Goal: Task Accomplishment & Management: Manage account settings

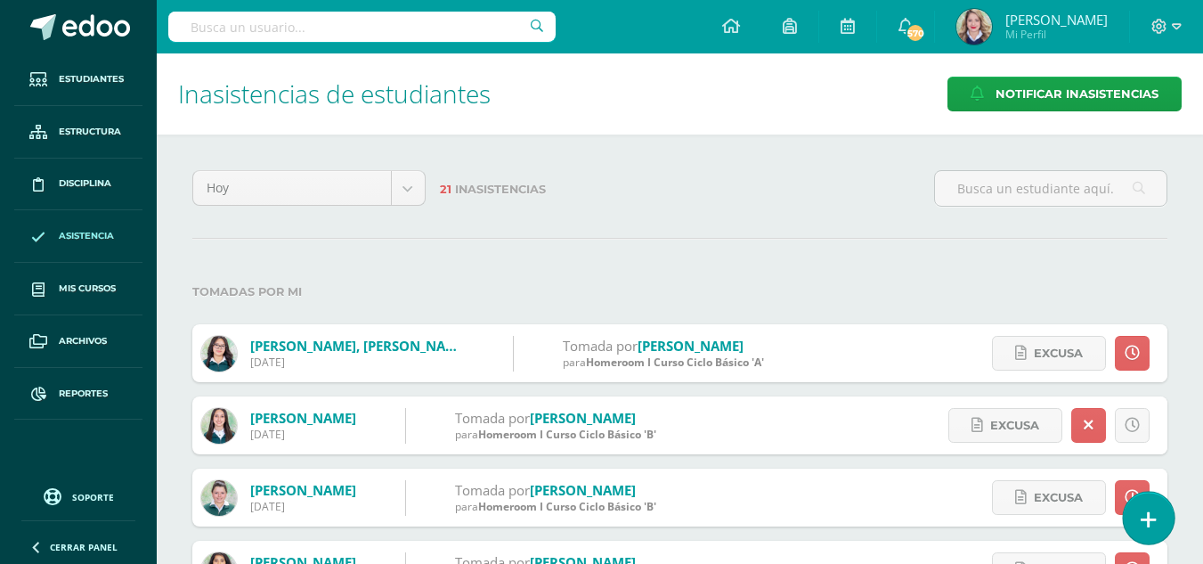
click at [1149, 522] on icon at bounding box center [1149, 519] width 16 height 20
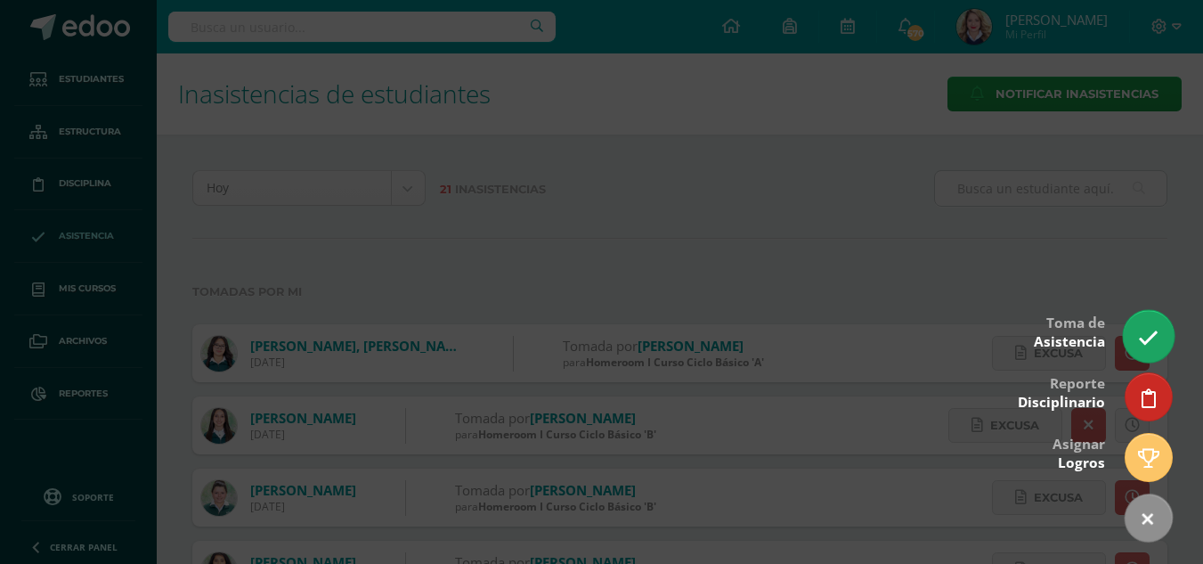
click at [1141, 331] on icon at bounding box center [1148, 338] width 20 height 20
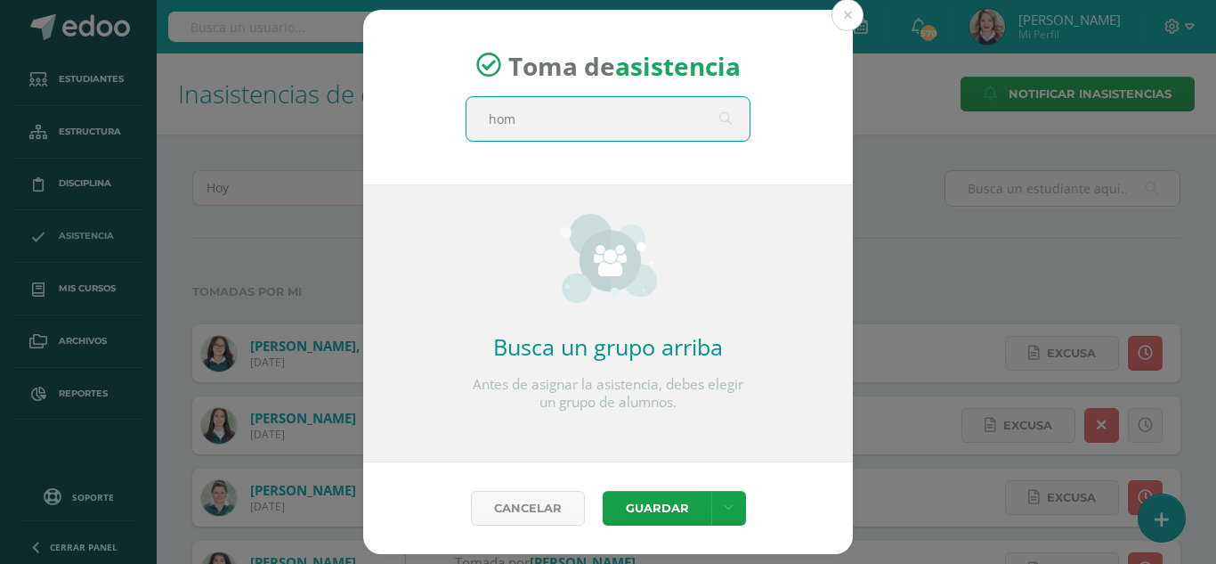
type input "home"
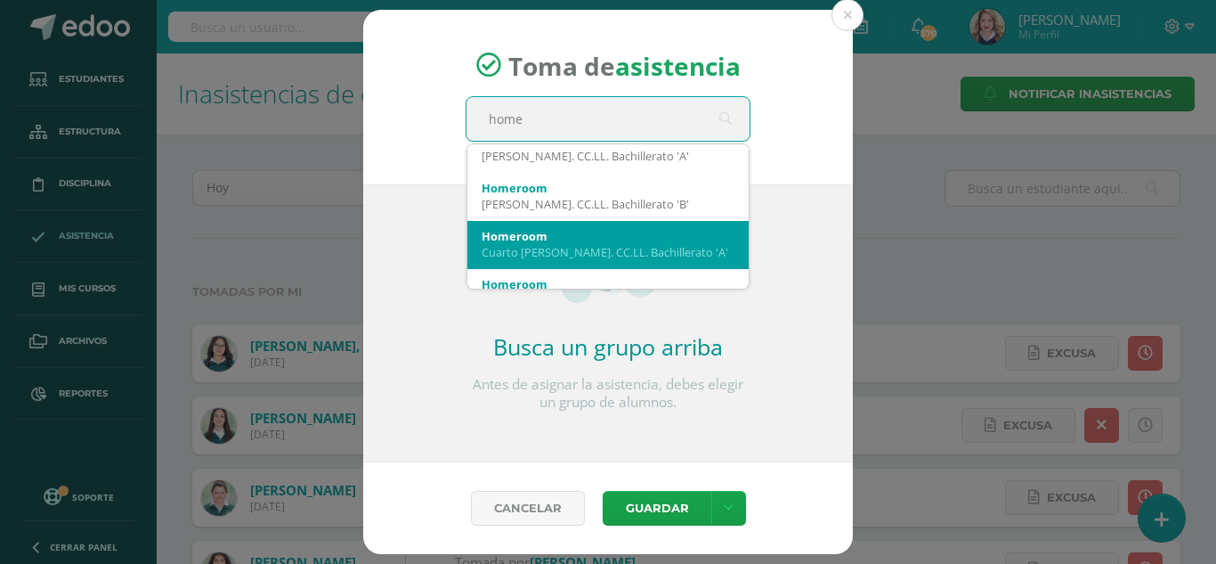
scroll to position [445, 0]
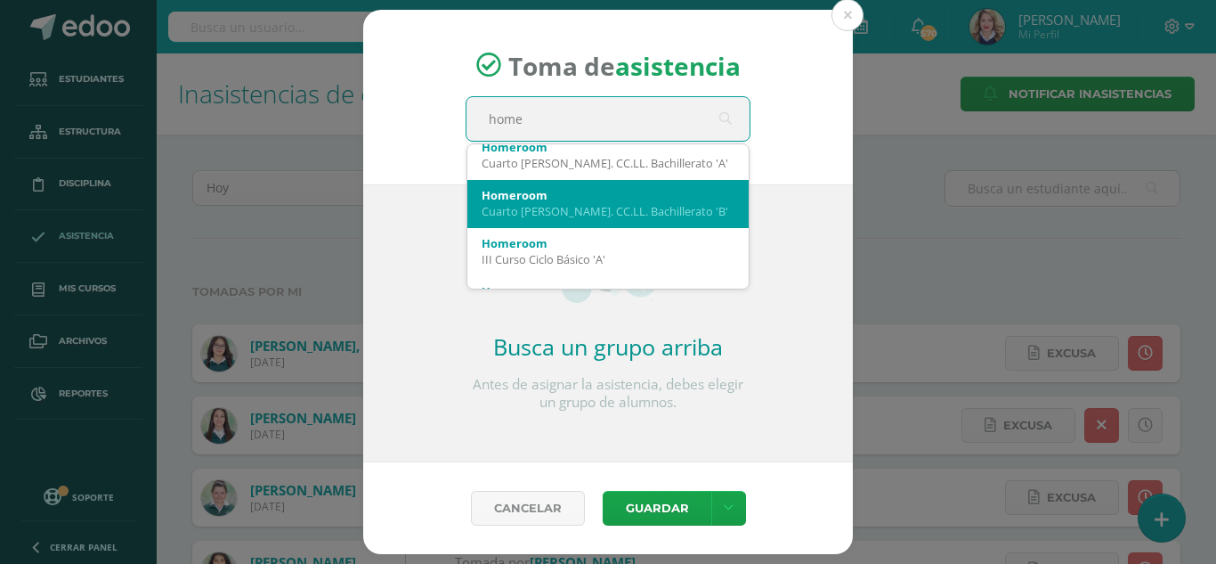
click at [627, 217] on div "Cuarto Bach. CC.LL. Bachillerato 'B'" at bounding box center [608, 211] width 253 height 16
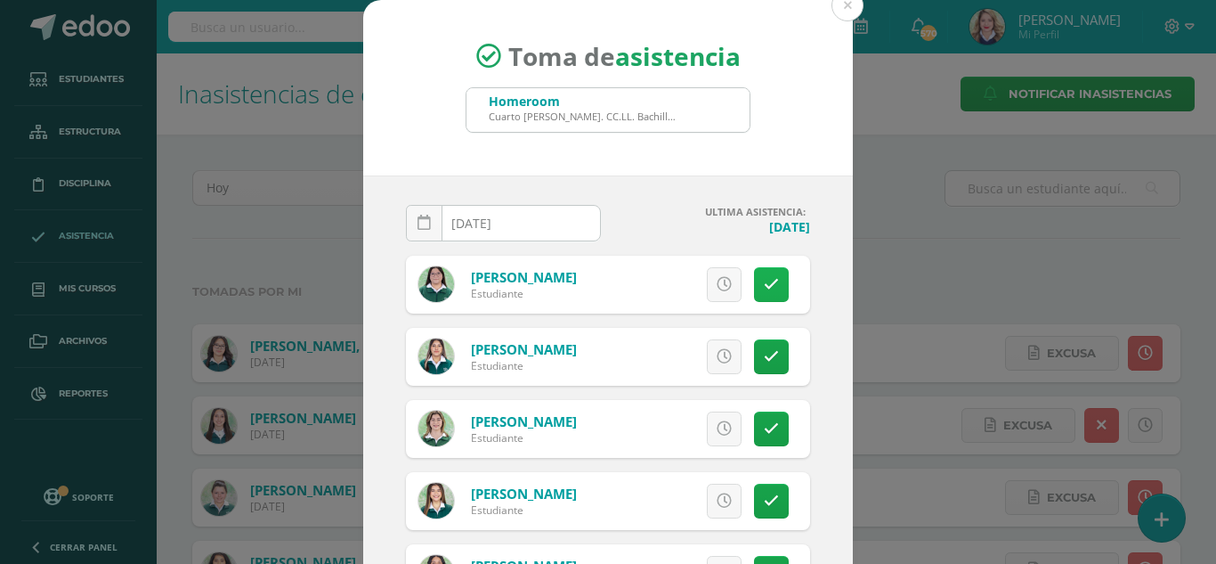
click at [768, 287] on link at bounding box center [771, 284] width 35 height 35
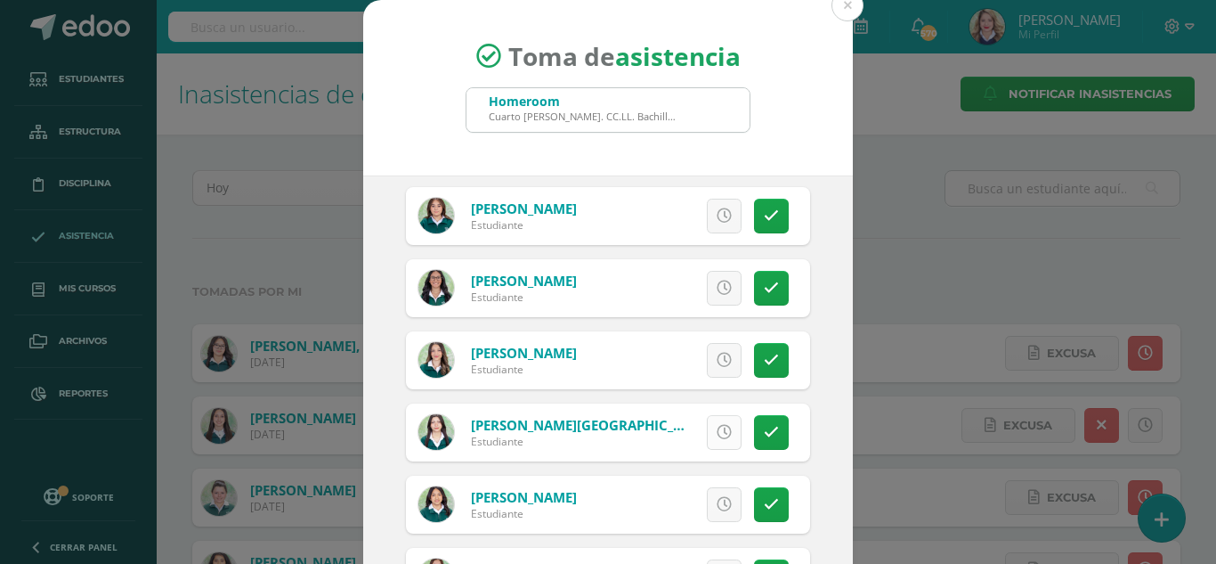
scroll to position [534, 0]
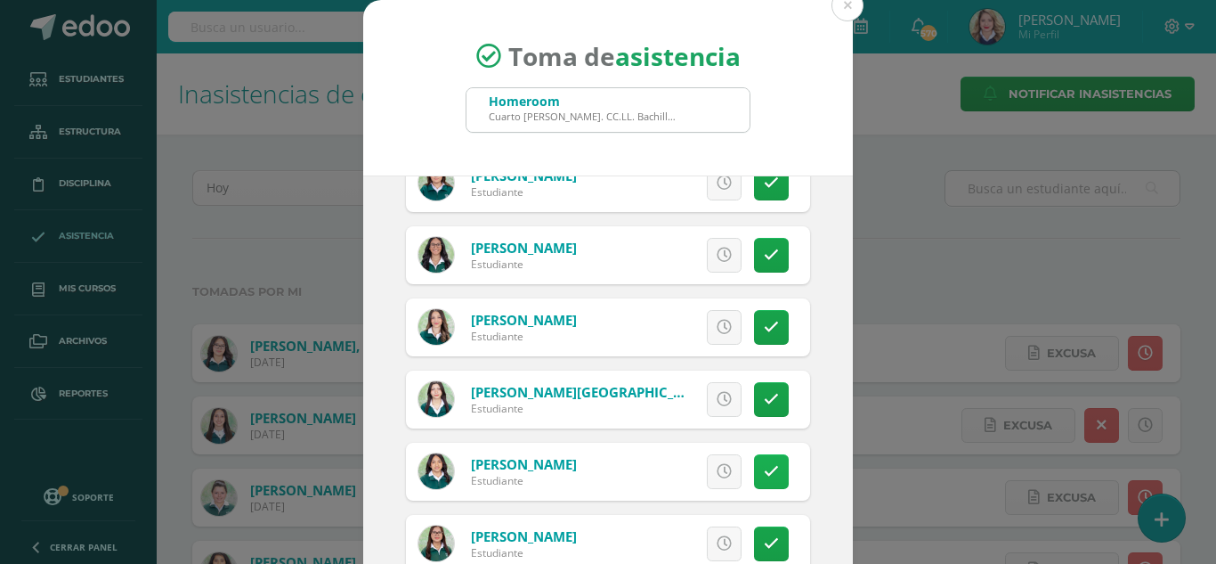
click at [764, 467] on icon at bounding box center [771, 471] width 15 height 15
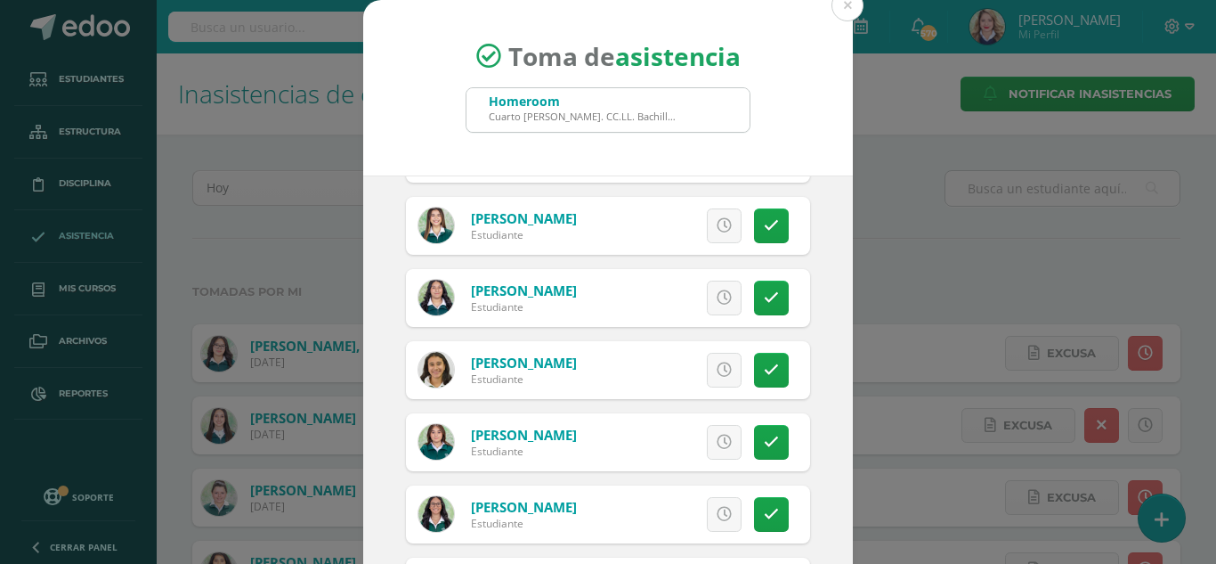
scroll to position [267, 0]
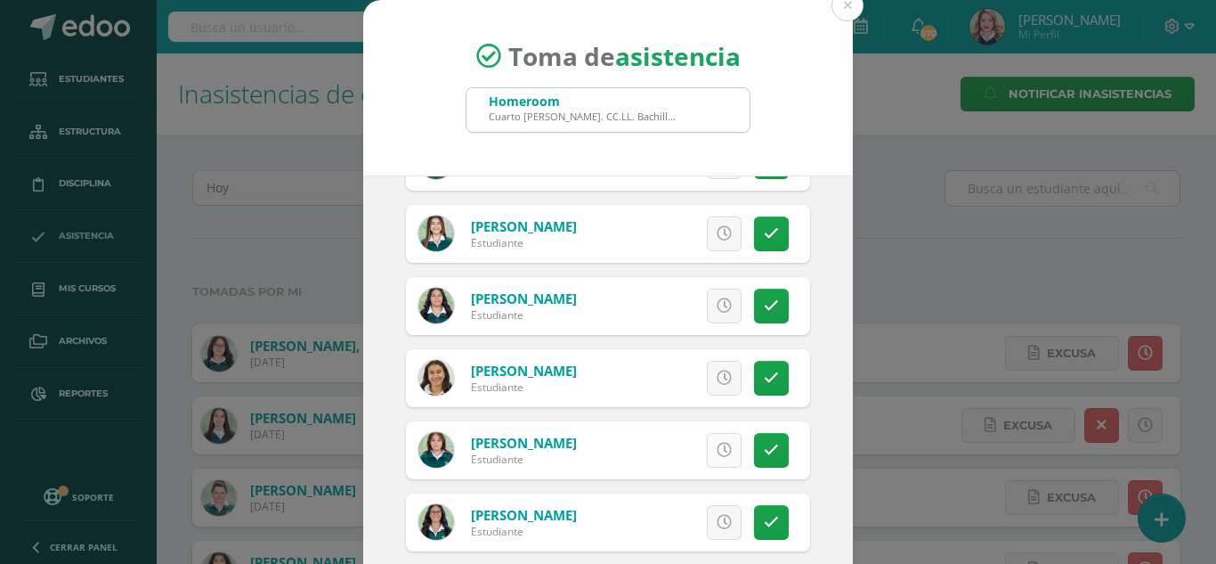
click at [714, 459] on link at bounding box center [724, 450] width 35 height 35
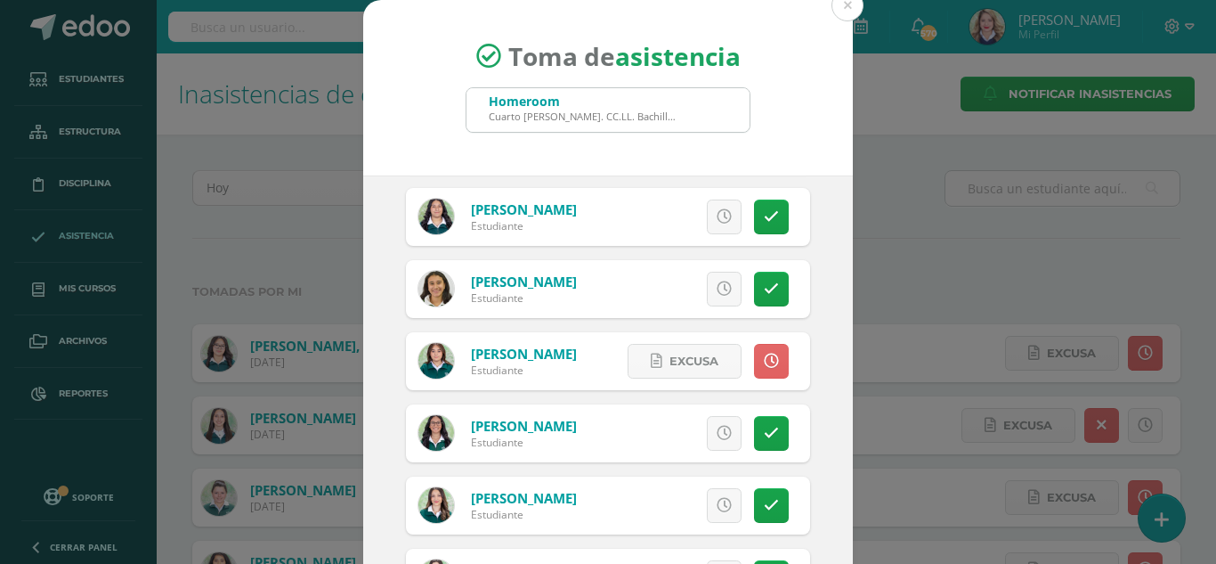
scroll to position [445, 0]
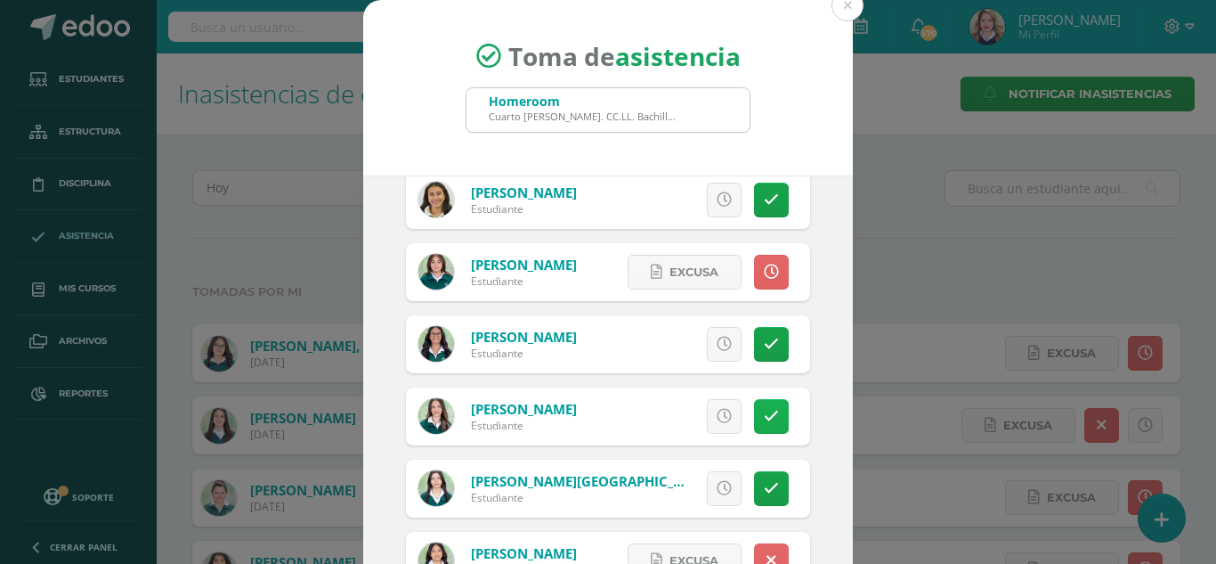
click at [763, 412] on link at bounding box center [771, 416] width 35 height 35
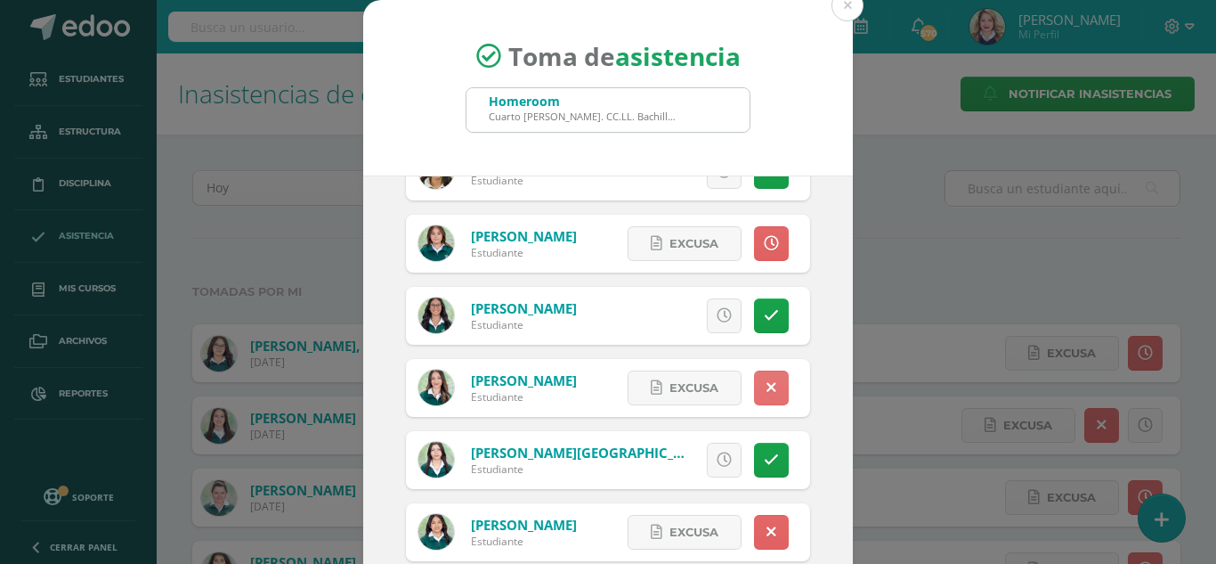
scroll to position [623, 0]
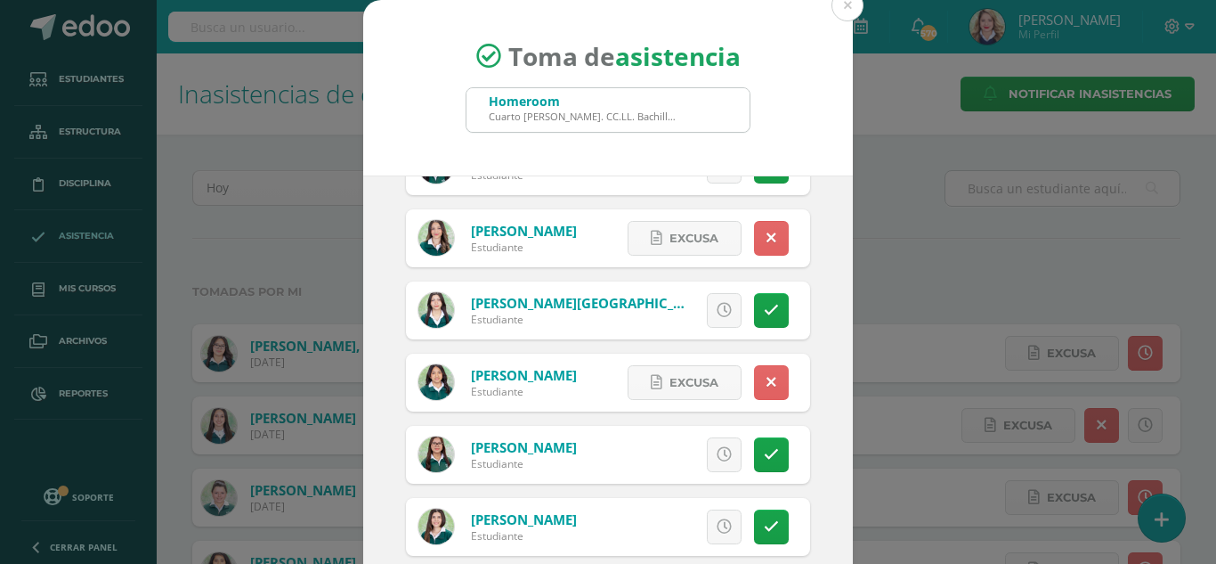
click at [753, 479] on div "Excusa Detalles sobre excusa: Añadir excusa a todas las inasistencias del día C…" at bounding box center [682, 455] width 256 height 58
click at [764, 459] on icon at bounding box center [771, 454] width 15 height 15
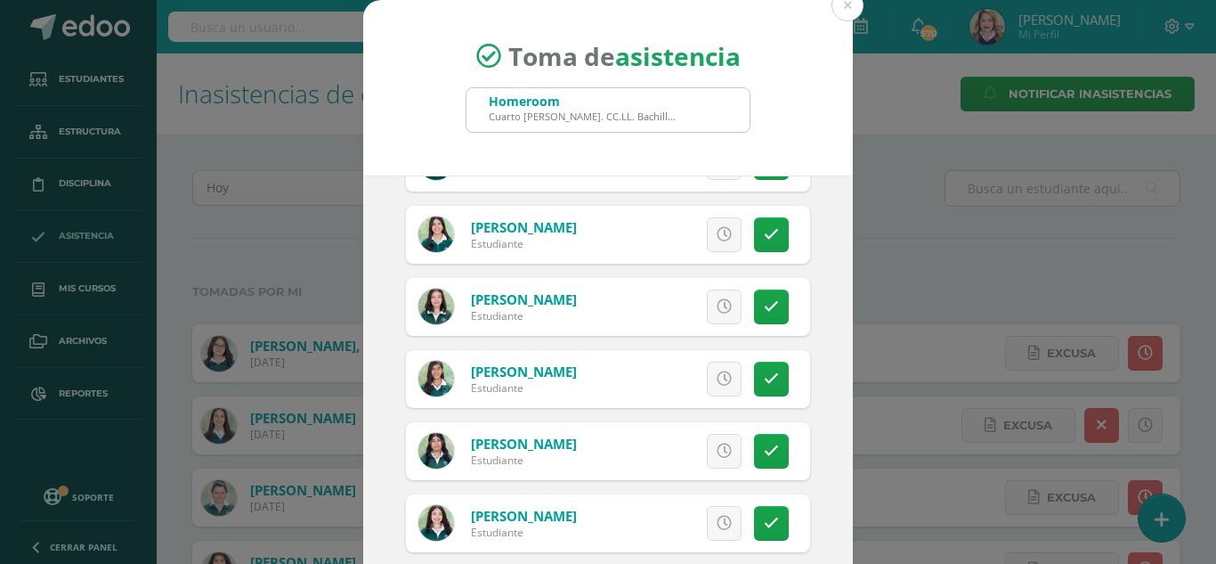
scroll to position [1336, 0]
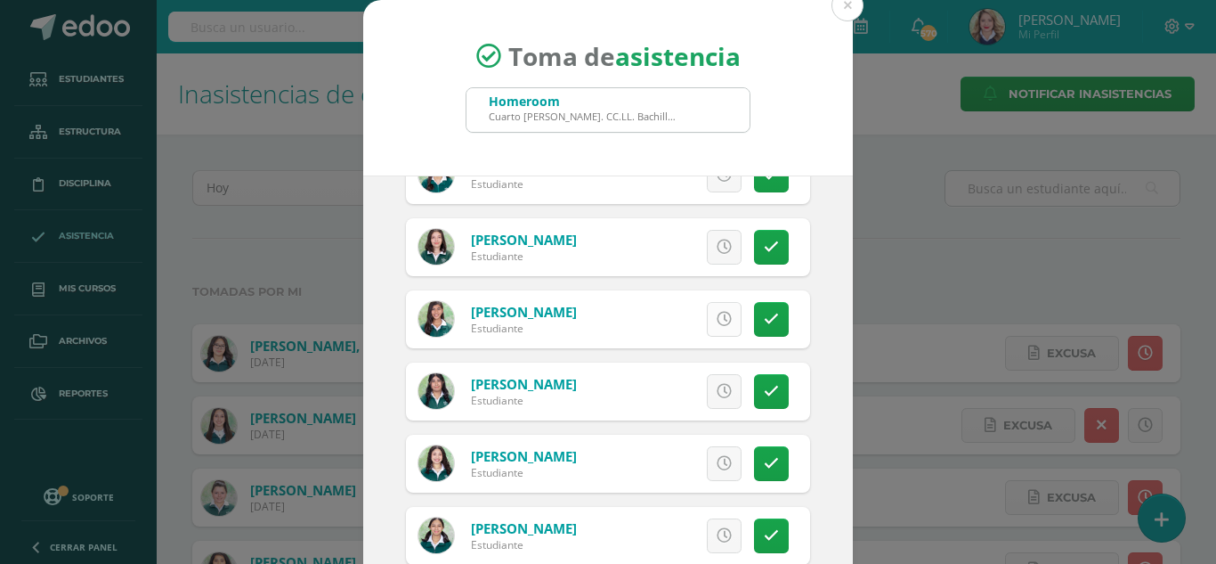
click at [717, 318] on icon at bounding box center [724, 319] width 15 height 15
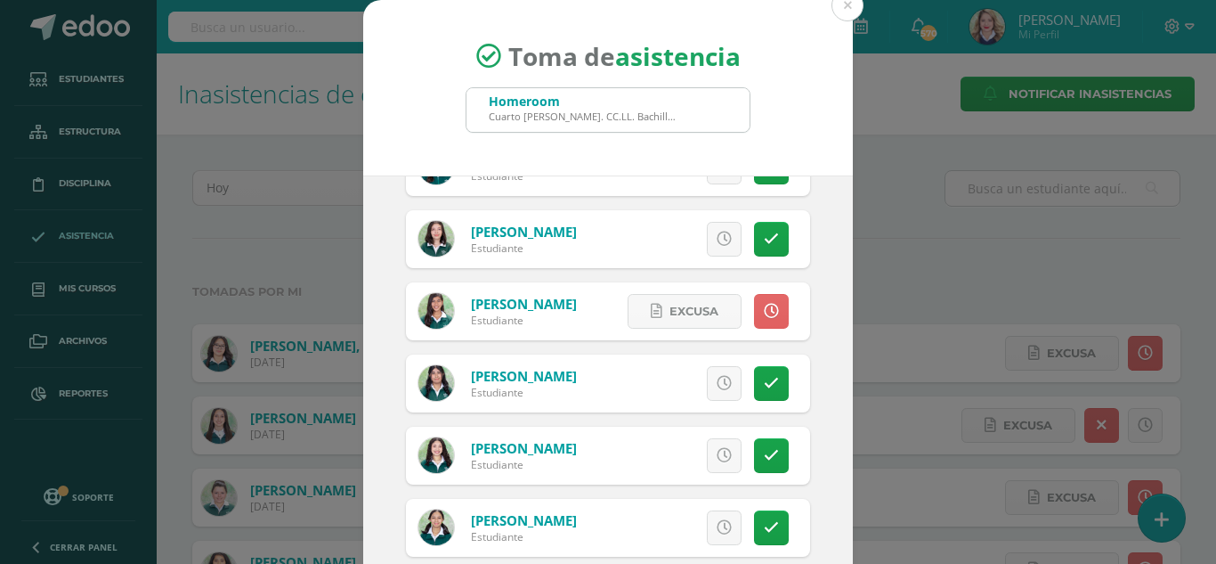
scroll to position [1348, 0]
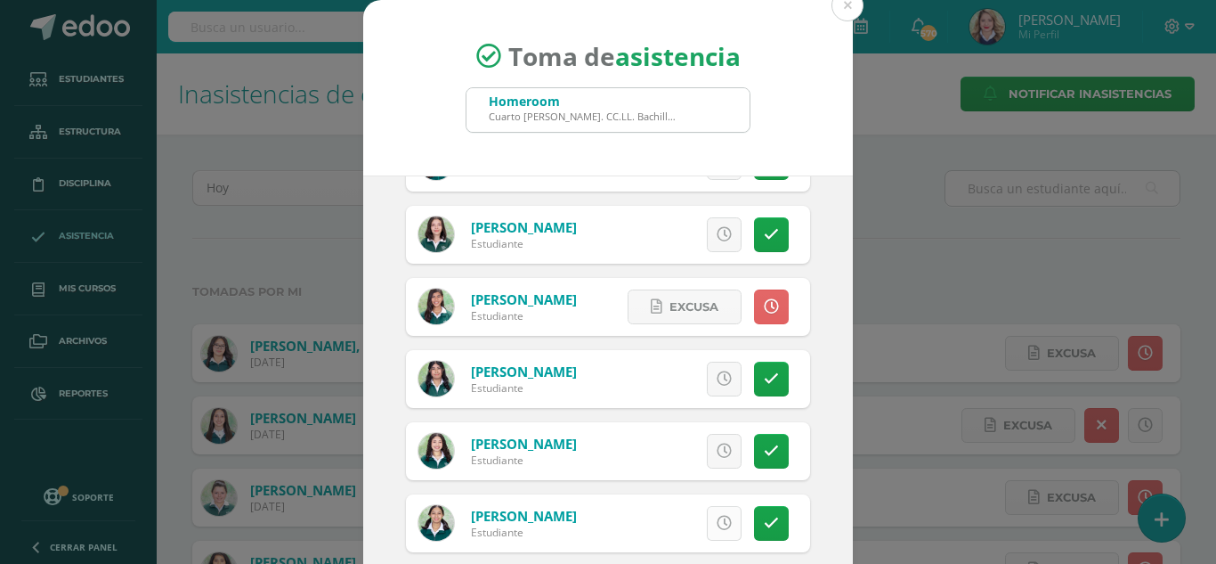
click at [717, 520] on icon at bounding box center [724, 523] width 15 height 15
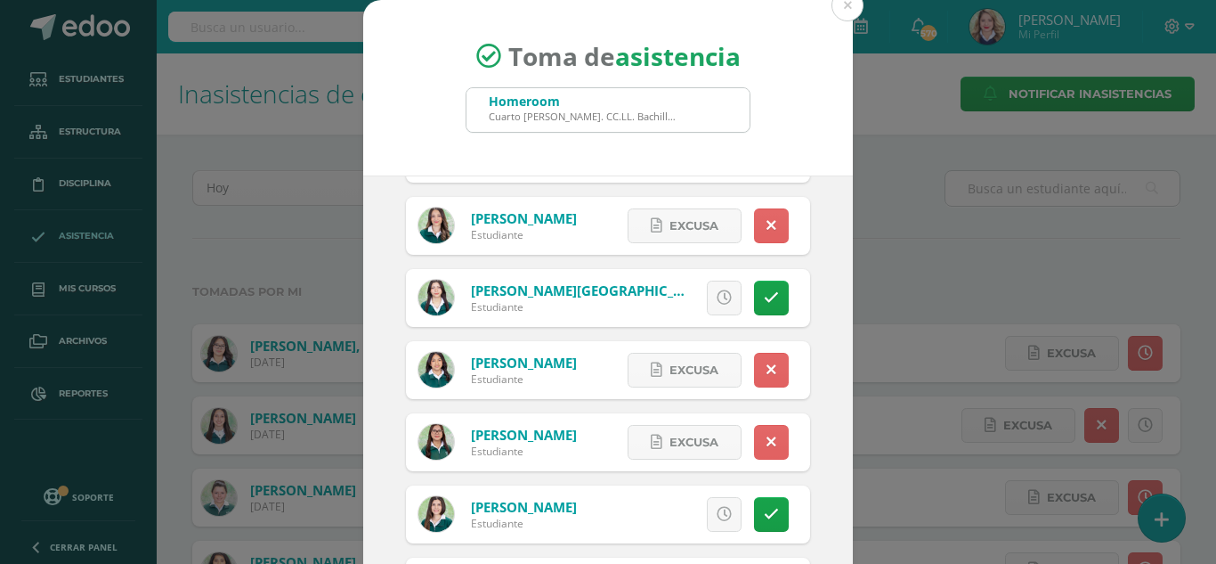
scroll to position [191, 0]
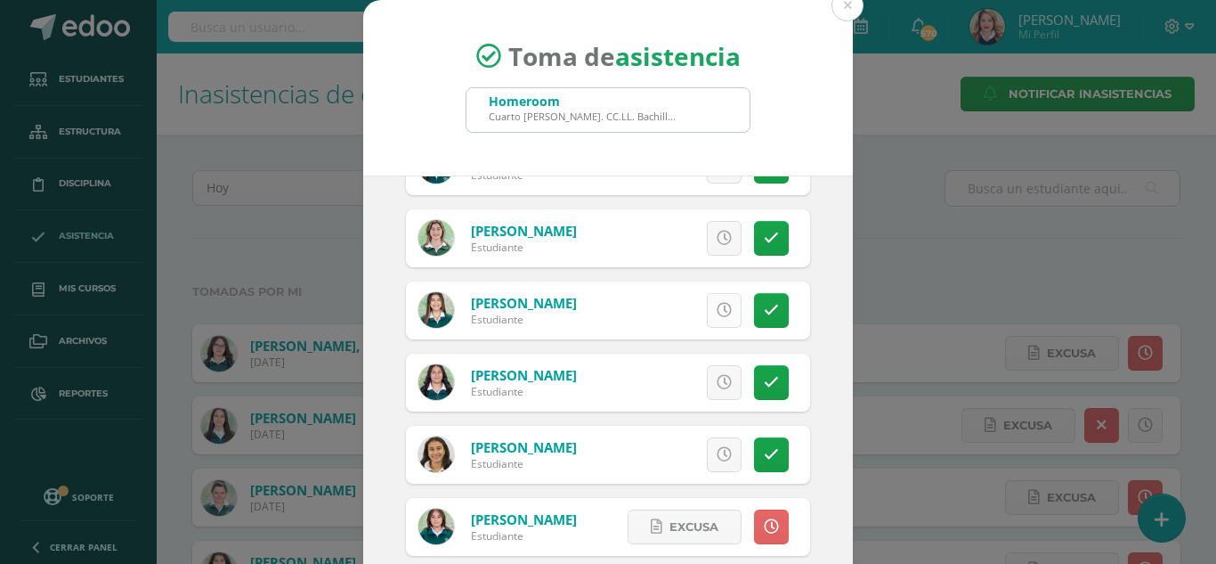
click at [717, 310] on icon at bounding box center [724, 310] width 15 height 15
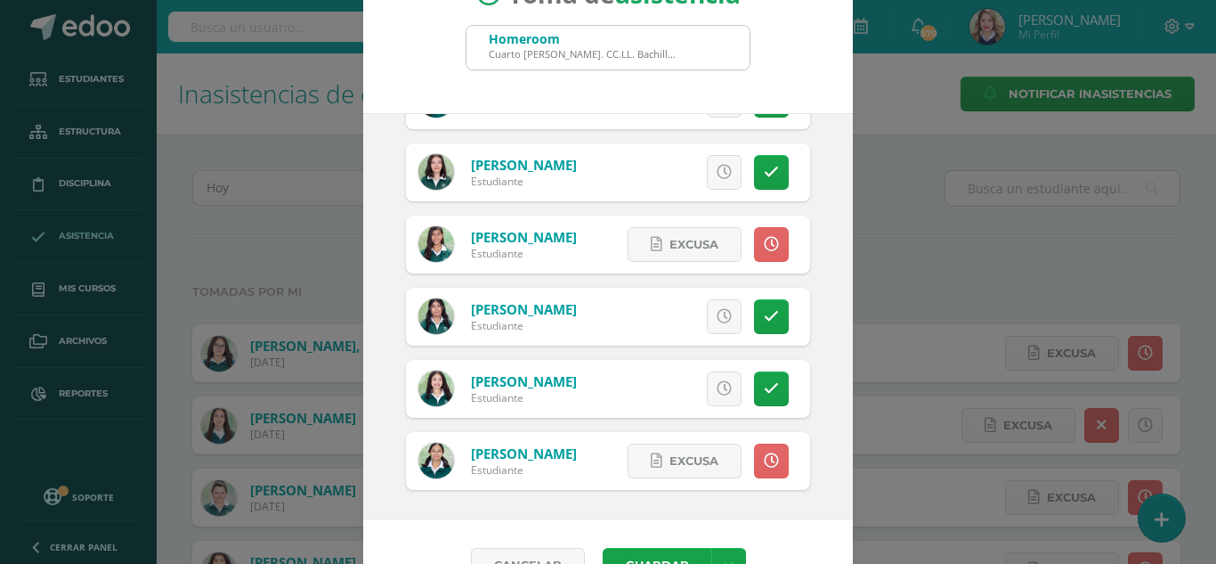
scroll to position [110, 0]
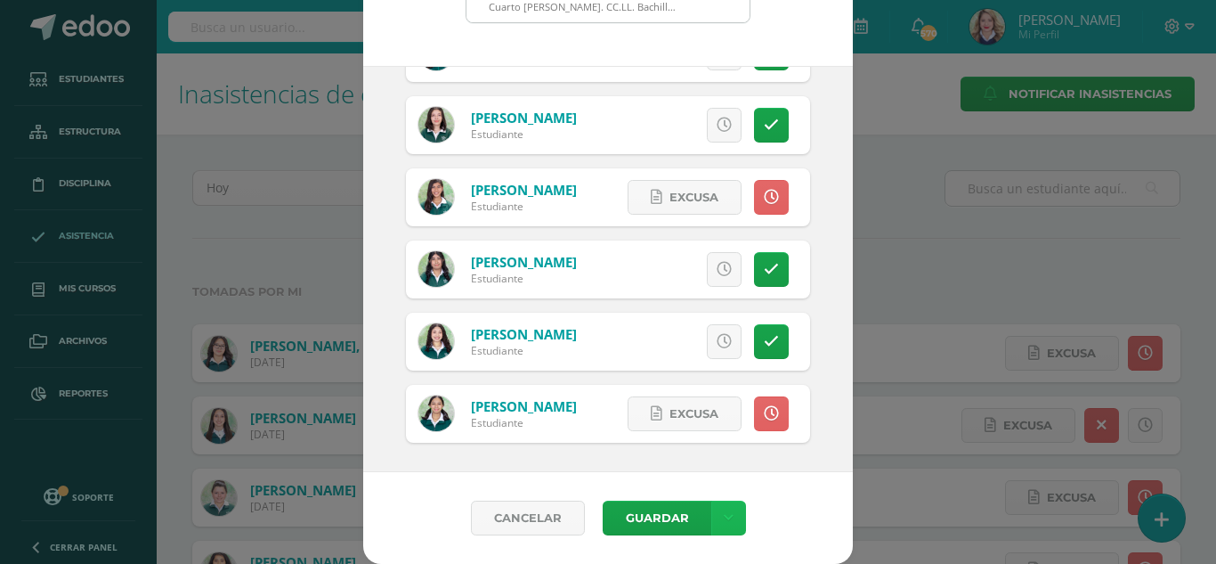
click at [729, 523] on link at bounding box center [728, 517] width 35 height 35
click at [707, 448] on link "Guardar sin notificar inasistencias" at bounding box center [685, 450] width 196 height 43
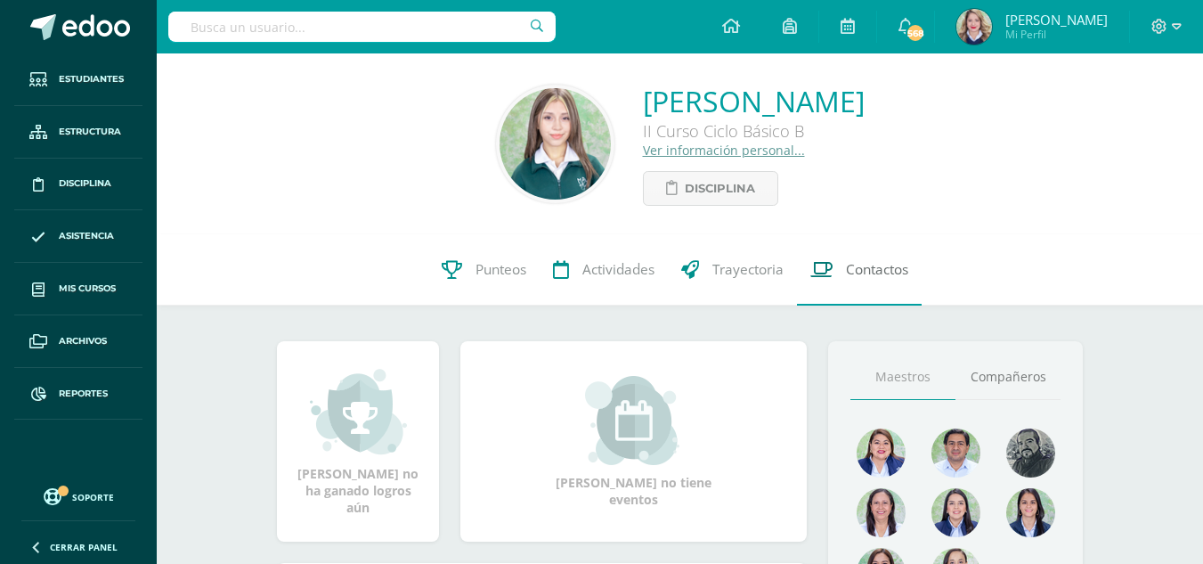
click at [888, 268] on span "Contactos" at bounding box center [877, 269] width 62 height 19
click at [892, 280] on link "Contactos" at bounding box center [859, 269] width 125 height 71
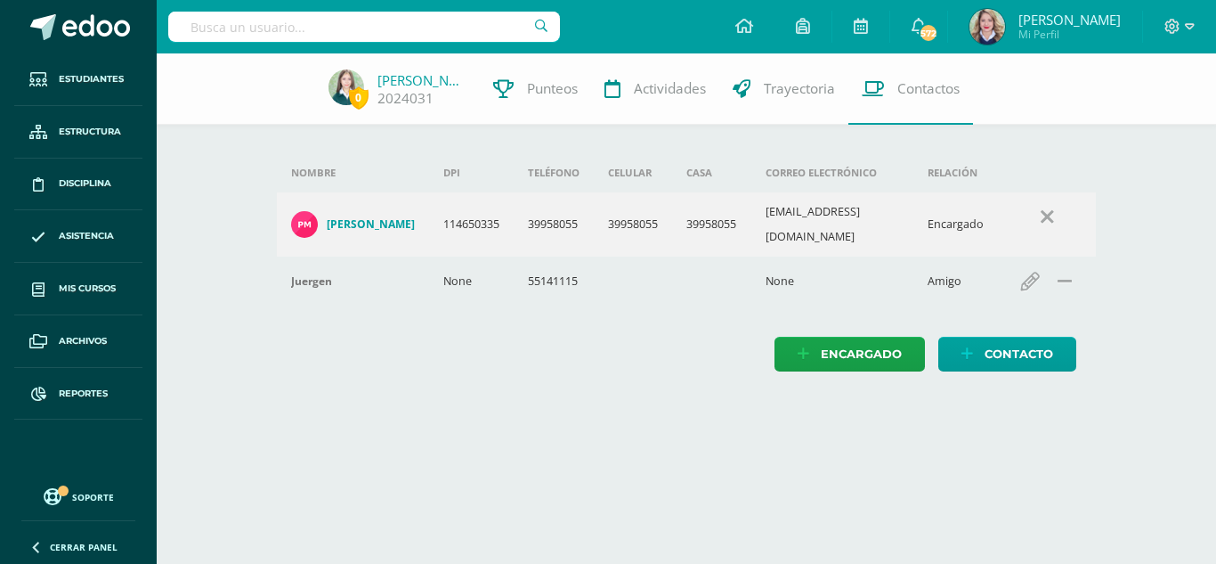
click at [404, 14] on input "text" at bounding box center [364, 27] width 392 height 30
type input "gabriela mazariegos"
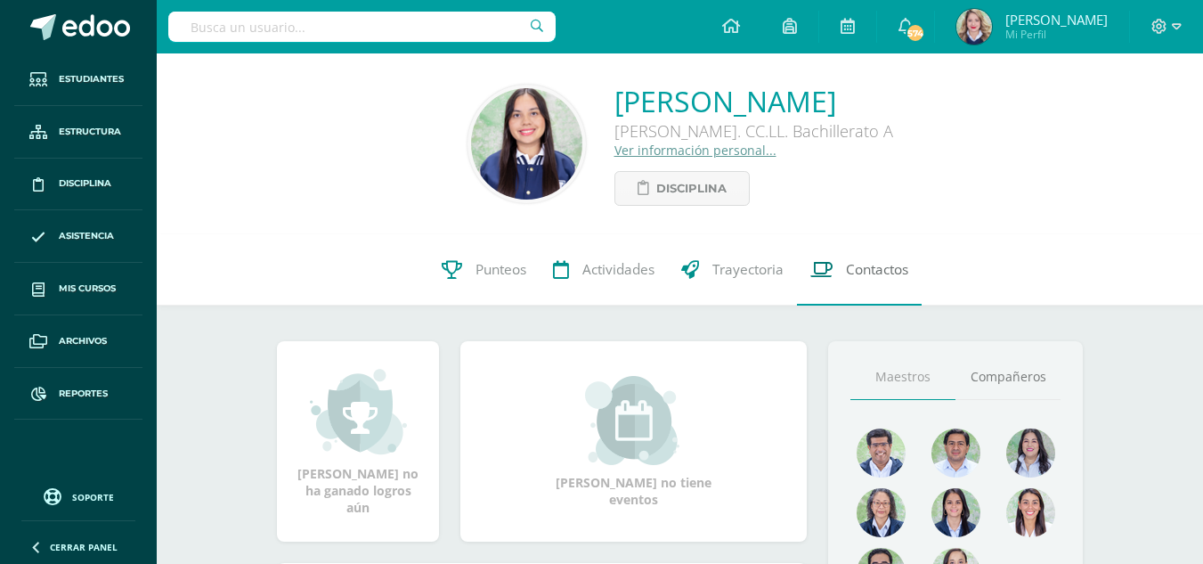
click at [867, 280] on link "Contactos" at bounding box center [859, 269] width 125 height 71
